Goal: Task Accomplishment & Management: Use online tool/utility

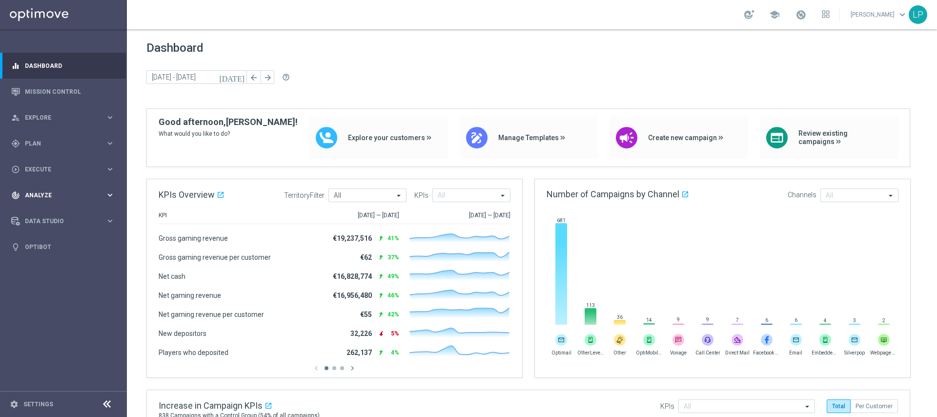
click at [75, 199] on div "track_changes Analyze keyboard_arrow_right" at bounding box center [63, 195] width 126 height 26
click at [53, 172] on div "play_circle_outline Execute" at bounding box center [58, 169] width 94 height 9
click at [61, 187] on link "Campaign Builder" at bounding box center [63, 190] width 76 height 8
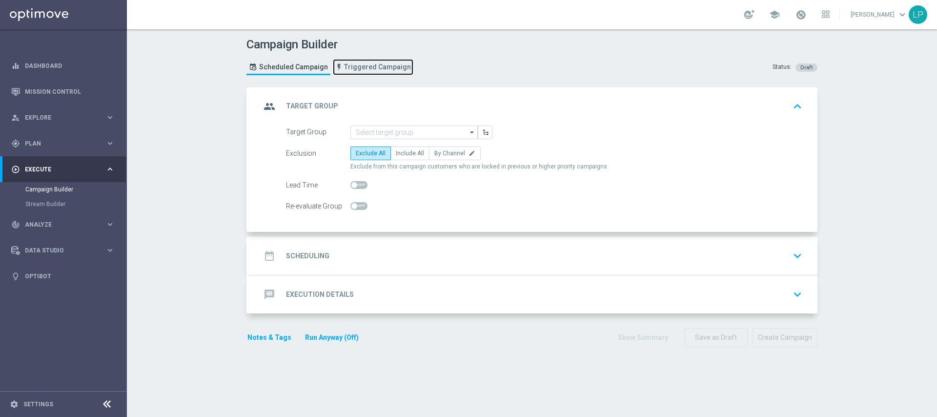
click at [371, 67] on span "Triggered Campaign" at bounding box center [377, 67] width 67 height 8
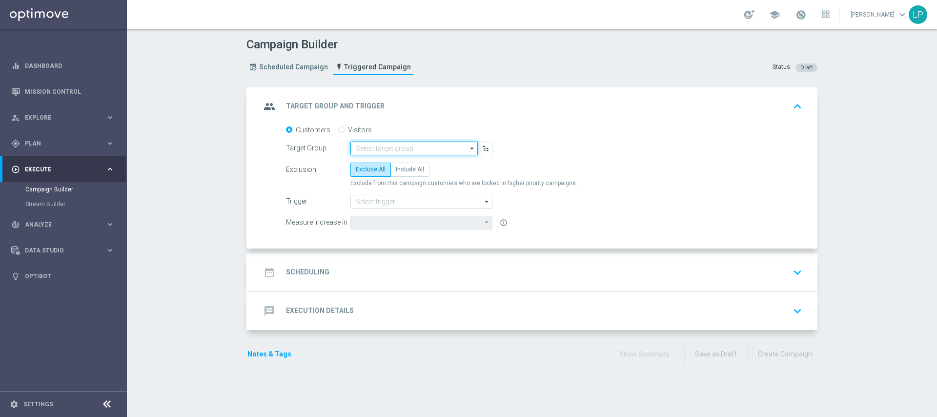
click at [418, 144] on input at bounding box center [414, 149] width 127 height 14
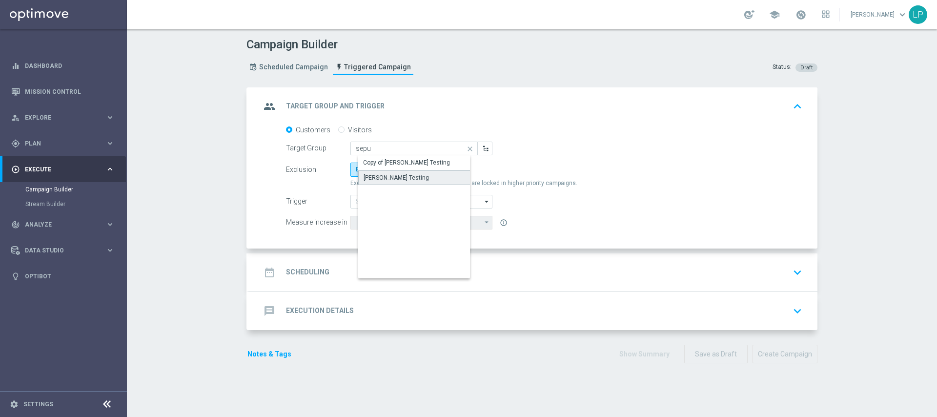
drag, startPoint x: 371, startPoint y: 178, endPoint x: 376, endPoint y: 177, distance: 5.6
click at [371, 178] on div "[PERSON_NAME] Testing" at bounding box center [396, 177] width 65 height 9
type input "[PERSON_NAME] Testing"
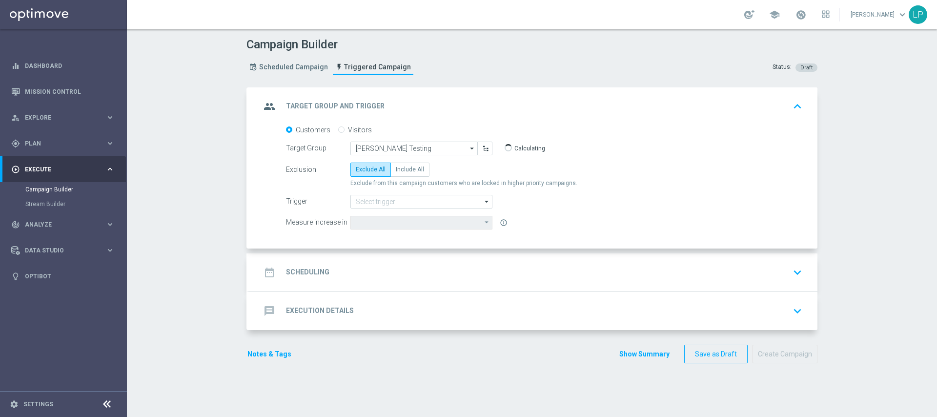
type input "Deposit Amount"
click at [395, 206] on input at bounding box center [422, 202] width 142 height 14
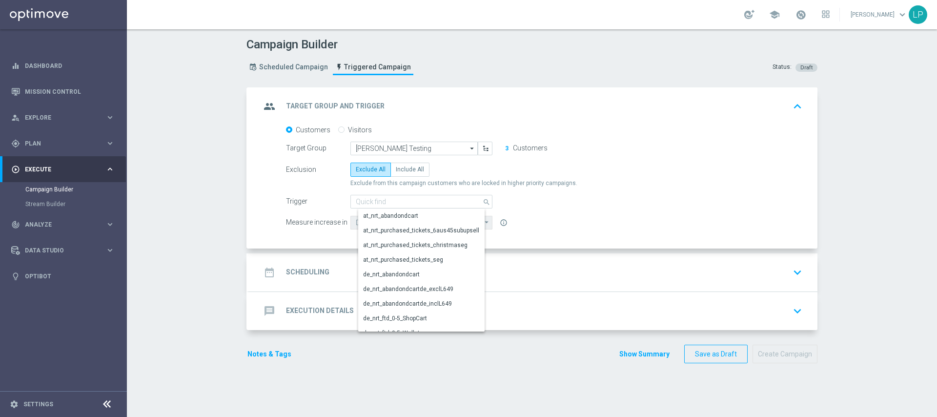
click at [566, 204] on div "Trigger search Show Selected 0 of NaN at_nrt_abandondcart" at bounding box center [544, 202] width 531 height 14
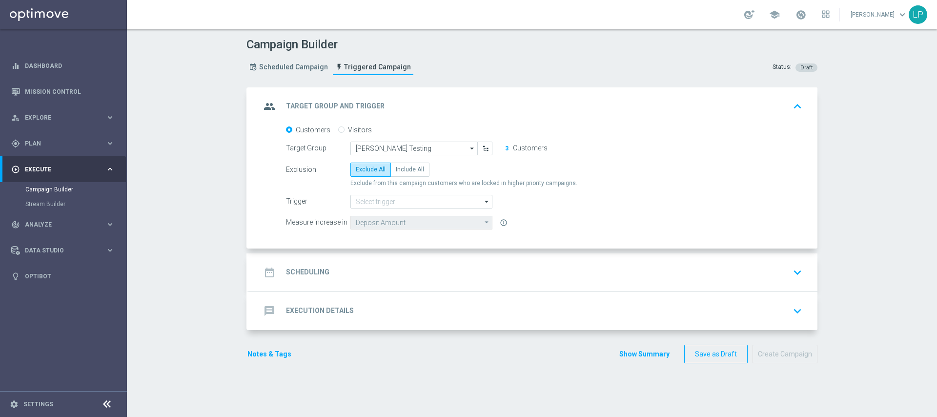
click at [326, 273] on div "date_range Scheduling keyboard_arrow_down" at bounding box center [533, 272] width 545 height 19
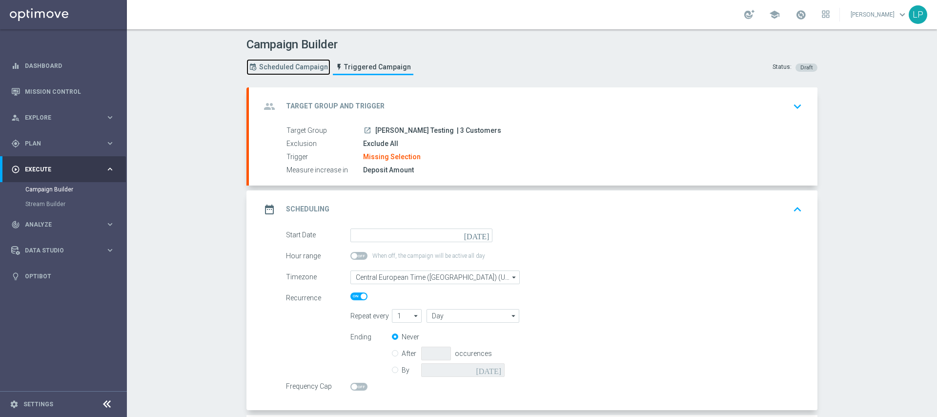
click at [288, 68] on span "Scheduled Campaign" at bounding box center [293, 67] width 69 height 8
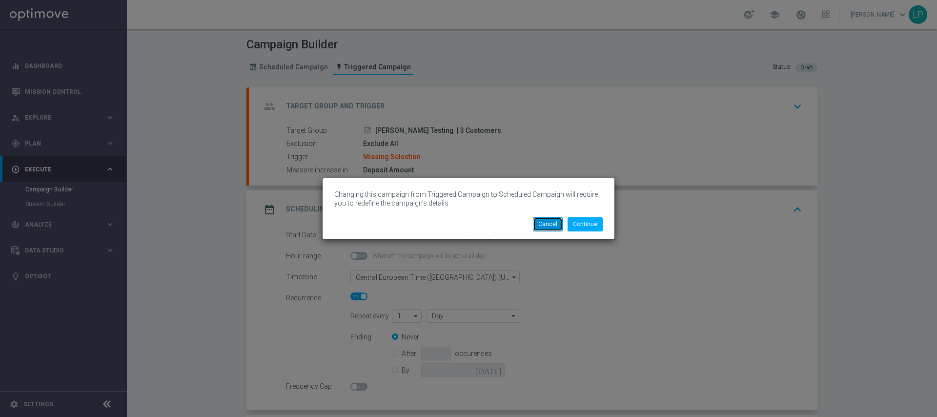
click at [552, 226] on button "Cancel" at bounding box center [548, 224] width 30 height 14
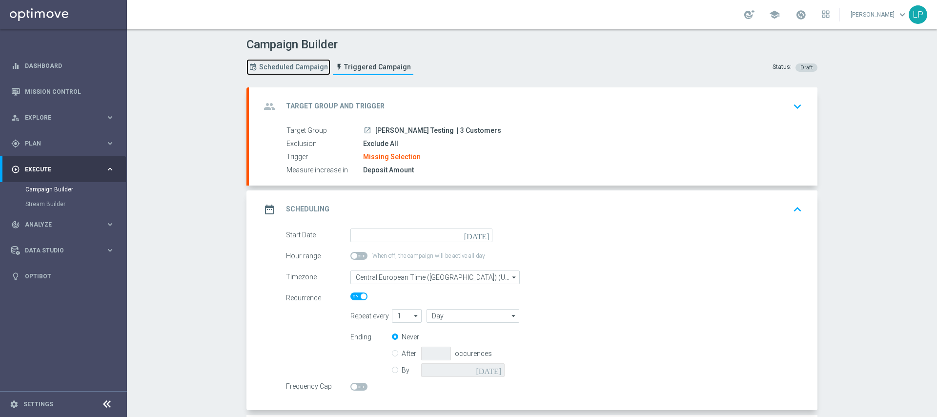
click at [275, 63] on span "Scheduled Campaign" at bounding box center [293, 67] width 69 height 8
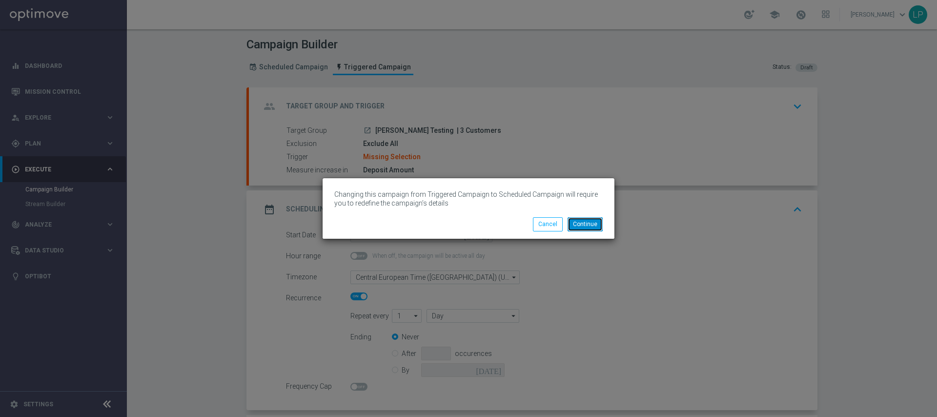
click at [589, 226] on button "Continue" at bounding box center [585, 224] width 35 height 14
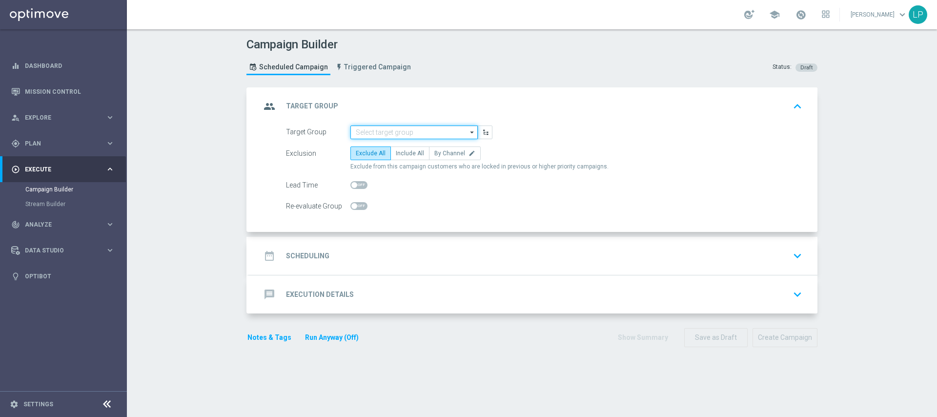
click at [396, 133] on input at bounding box center [414, 132] width 127 height 14
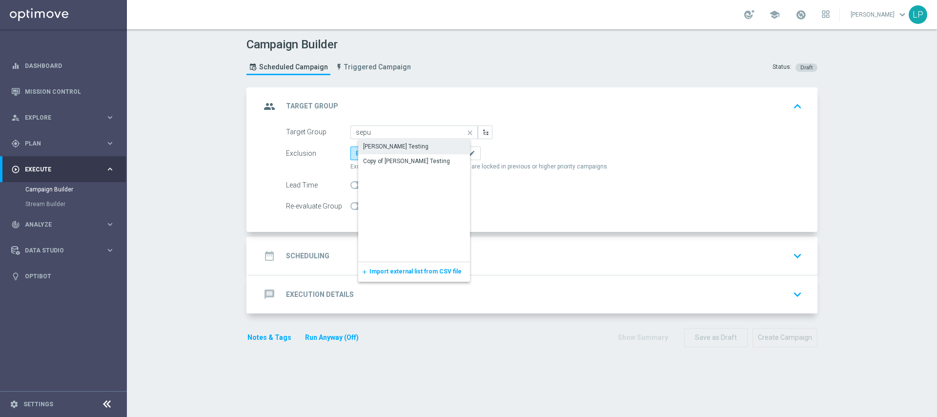
click at [417, 147] on div "[PERSON_NAME] Testing" at bounding box center [395, 146] width 65 height 9
type input "[PERSON_NAME] Testing"
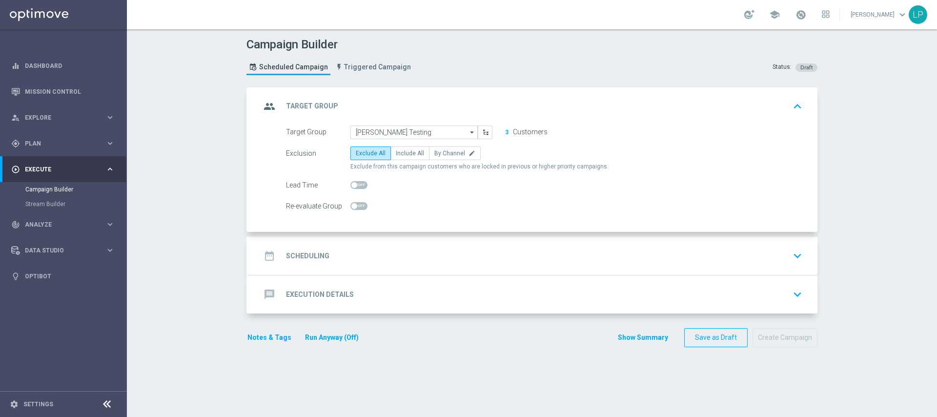
click at [366, 261] on div "date_range Scheduling keyboard_arrow_down" at bounding box center [533, 256] width 545 height 19
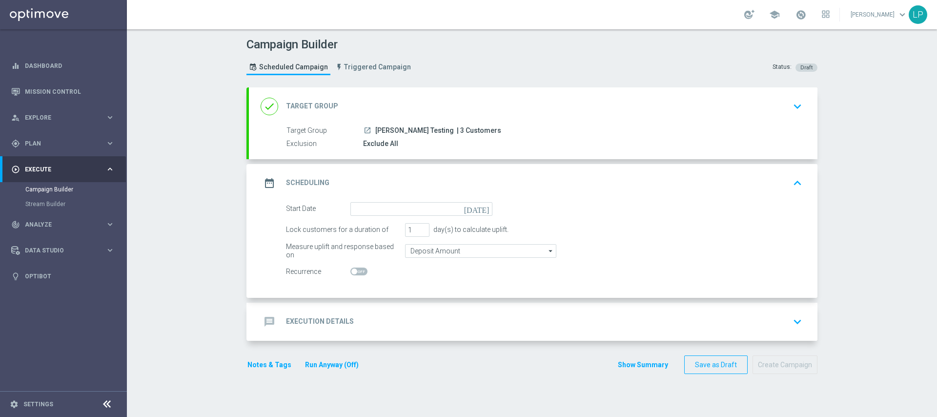
click at [421, 304] on div "message Execution Details keyboard_arrow_down" at bounding box center [533, 322] width 569 height 38
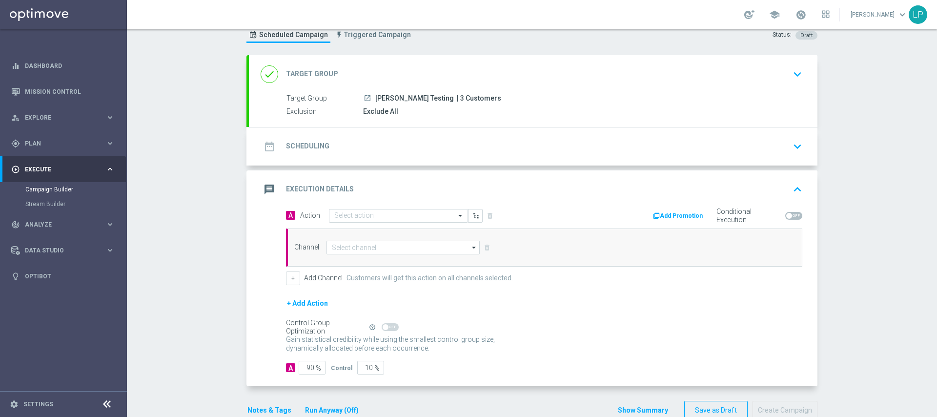
scroll to position [55, 0]
